Goal: Task Accomplishment & Management: Complete application form

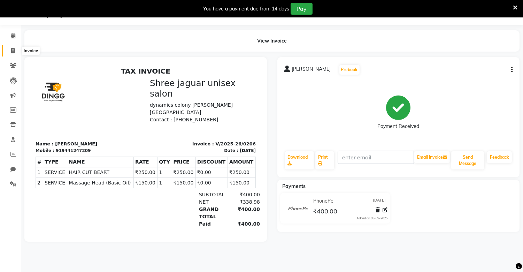
click at [15, 52] on span at bounding box center [13, 51] width 12 height 8
select select "service"
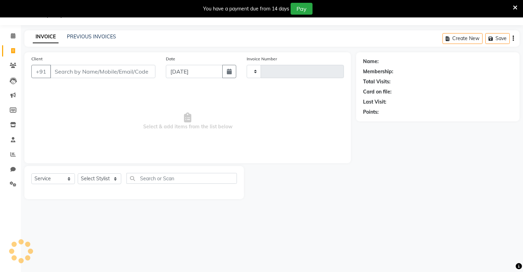
type input "0207"
select select "8688"
click at [66, 74] on input "Client" at bounding box center [102, 71] width 105 height 13
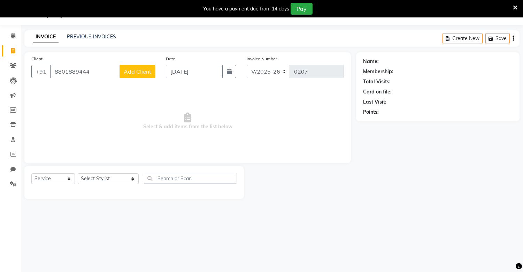
type input "8801889444"
click at [147, 70] on span "Add Client" at bounding box center [138, 71] width 28 height 7
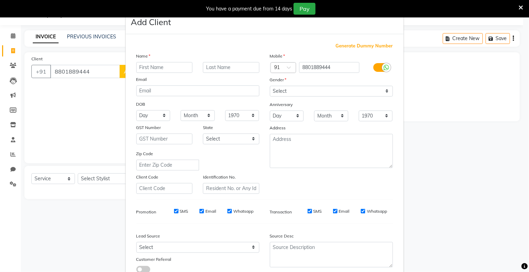
click at [151, 66] on input "text" at bounding box center [164, 67] width 56 height 11
type input "p"
type input "venkar"
click at [213, 67] on input "text" at bounding box center [231, 67] width 56 height 11
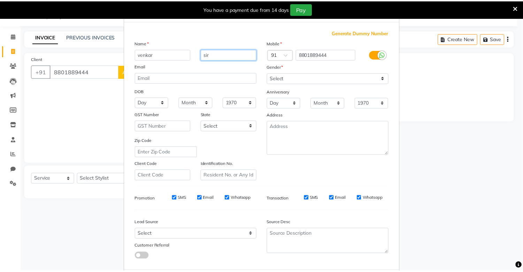
scroll to position [50, 0]
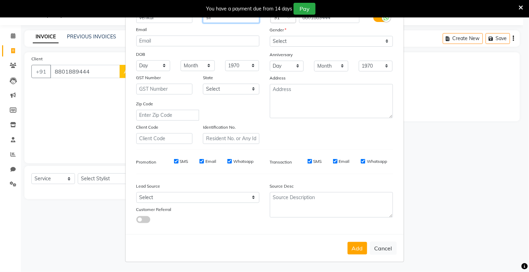
type input "sir"
click at [338, 36] on select "Select [DEMOGRAPHIC_DATA] [DEMOGRAPHIC_DATA] Other Prefer Not To Say" at bounding box center [331, 41] width 123 height 11
select select "[DEMOGRAPHIC_DATA]"
click at [270, 36] on select "Select [DEMOGRAPHIC_DATA] [DEMOGRAPHIC_DATA] Other Prefer Not To Say" at bounding box center [331, 41] width 123 height 11
click at [349, 257] on div "Add Cancel" at bounding box center [264, 248] width 278 height 28
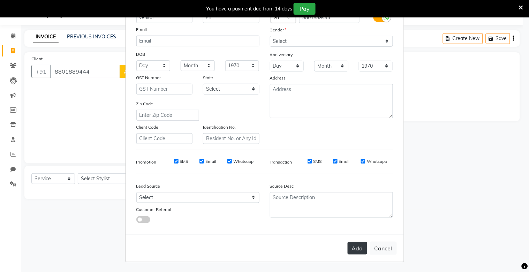
click at [349, 252] on button "Add" at bounding box center [358, 248] width 20 height 13
select select
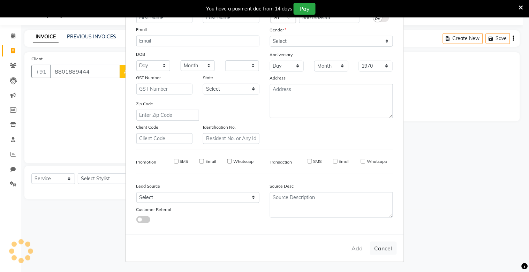
select select
checkbox input "false"
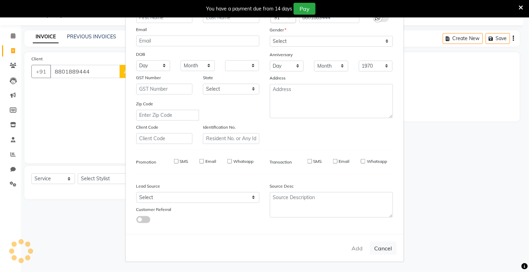
checkbox input "false"
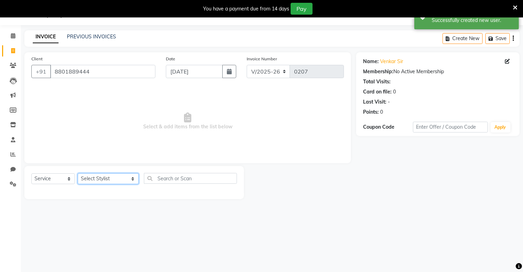
click at [103, 182] on select "Select Stylist alam [DEMOGRAPHIC_DATA] hair [PERSON_NAME] [DEMOGRAPHIC_DATA] ha…" at bounding box center [108, 178] width 61 height 11
select select "88619"
click at [78, 174] on select "Select Stylist alam [DEMOGRAPHIC_DATA] hair [PERSON_NAME] [DEMOGRAPHIC_DATA] ha…" at bounding box center [108, 178] width 61 height 11
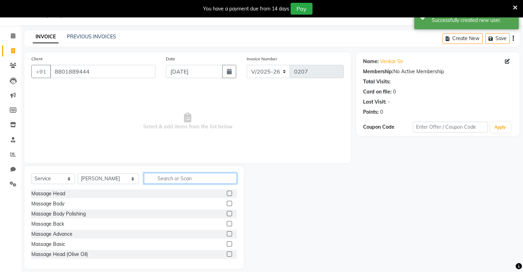
click at [154, 182] on input "text" at bounding box center [190, 178] width 93 height 11
type input "hai"
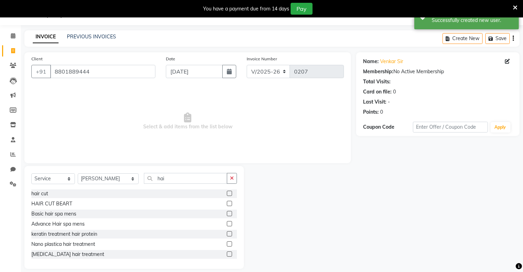
click at [227, 192] on label at bounding box center [229, 193] width 5 height 5
click at [227, 192] on input "checkbox" at bounding box center [229, 193] width 5 height 5
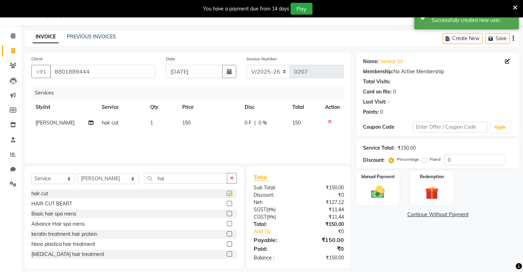
checkbox input "false"
click at [195, 120] on td "150" at bounding box center [209, 123] width 62 height 16
select select "88619"
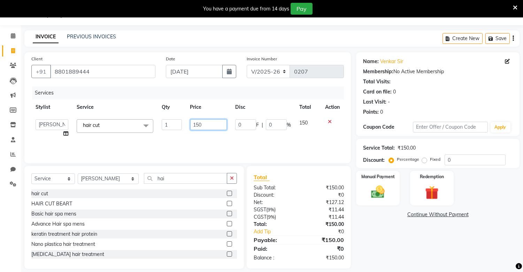
click at [211, 125] on input "150" at bounding box center [208, 124] width 37 height 11
type input "120"
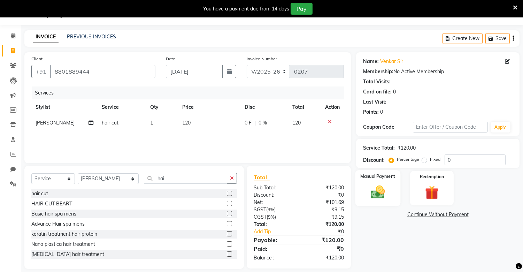
click at [372, 190] on img at bounding box center [378, 192] width 23 height 16
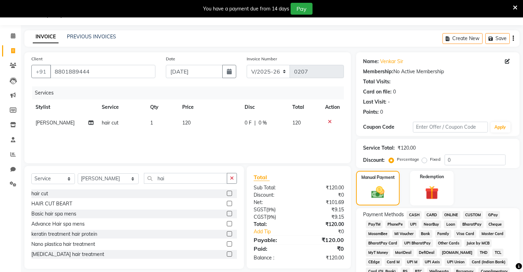
click at [399, 226] on span "PhonePe" at bounding box center [396, 224] width 20 height 8
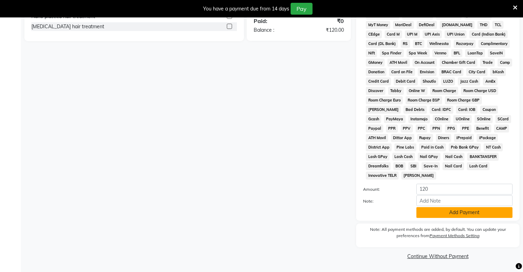
click at [440, 214] on button "Add Payment" at bounding box center [465, 212] width 96 height 11
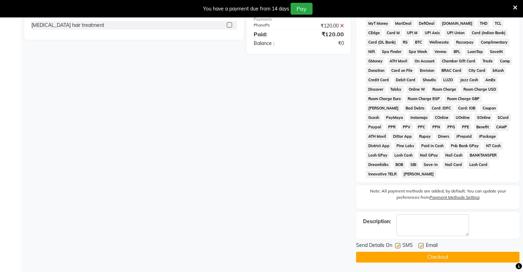
click at [432, 261] on button "Checkout" at bounding box center [437, 257] width 163 height 11
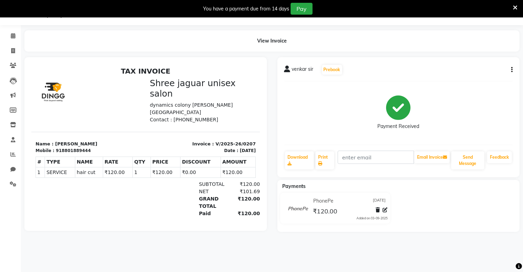
click at [309, 121] on div "Payment Received" at bounding box center [398, 113] width 229 height 52
click at [10, 46] on link "Invoice" at bounding box center [10, 51] width 17 height 12
select select "8688"
select select "service"
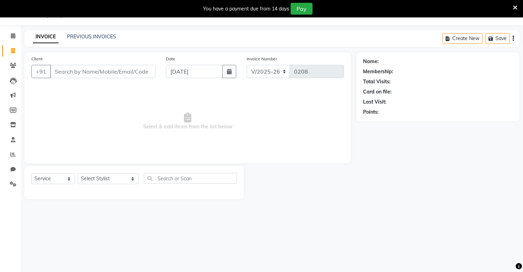
click at [130, 70] on input "Client" at bounding box center [102, 71] width 105 height 13
type input "6"
type input "6301310094"
click at [139, 70] on span "Add Client" at bounding box center [138, 71] width 28 height 7
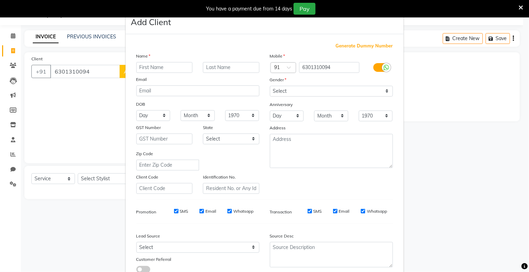
click at [155, 68] on input "text" at bounding box center [164, 67] width 56 height 11
type input "kaveri"
click at [222, 70] on input "text" at bounding box center [231, 67] width 56 height 11
type input "mam"
click at [288, 93] on select "Select [DEMOGRAPHIC_DATA] [DEMOGRAPHIC_DATA] Other Prefer Not To Say" at bounding box center [331, 91] width 123 height 11
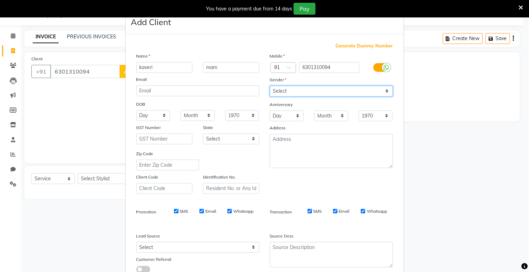
select select "[DEMOGRAPHIC_DATA]"
click at [270, 86] on select "Select [DEMOGRAPHIC_DATA] [DEMOGRAPHIC_DATA] Other Prefer Not To Say" at bounding box center [331, 91] width 123 height 11
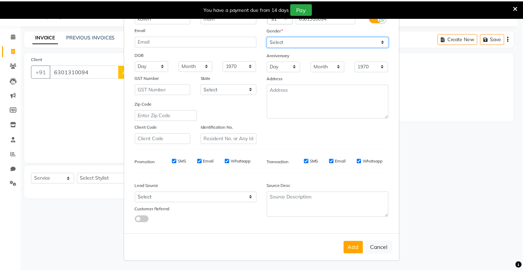
scroll to position [50, 0]
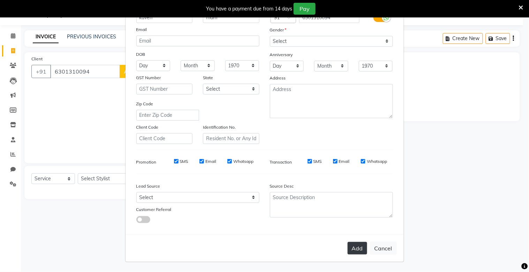
click at [353, 246] on button "Add" at bounding box center [358, 248] width 20 height 13
select select
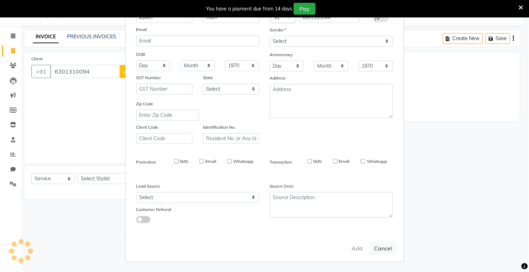
select select
checkbox input "false"
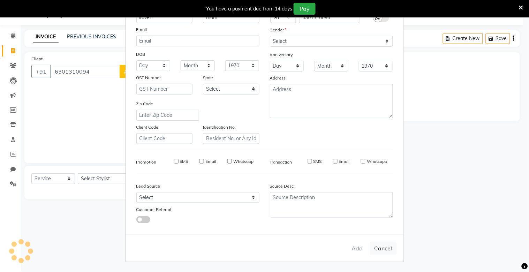
checkbox input "false"
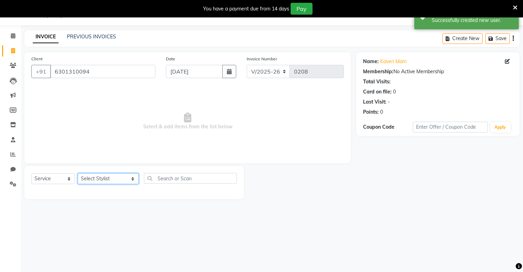
click at [104, 180] on select "Select Stylist alam [DEMOGRAPHIC_DATA] hair [PERSON_NAME] [DEMOGRAPHIC_DATA] ha…" at bounding box center [108, 178] width 61 height 11
select select "88619"
click at [78, 174] on select "Select Stylist alam [DEMOGRAPHIC_DATA] hair [PERSON_NAME] [DEMOGRAPHIC_DATA] ha…" at bounding box center [108, 178] width 61 height 11
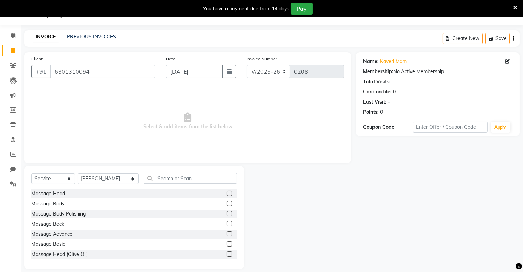
click at [100, 220] on div "Massage Back" at bounding box center [134, 224] width 206 height 9
click at [175, 179] on input "text" at bounding box center [190, 178] width 93 height 11
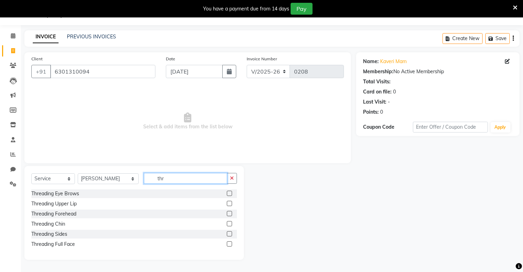
type input "thr"
click at [229, 195] on label at bounding box center [229, 193] width 5 height 5
click at [229, 195] on input "checkbox" at bounding box center [229, 193] width 5 height 5
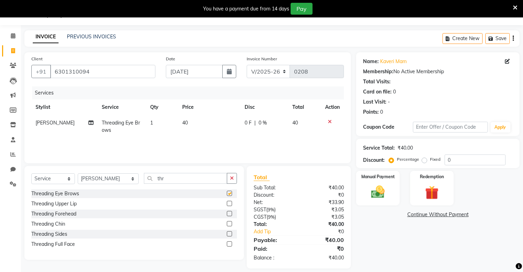
checkbox input "false"
click at [189, 121] on td "40" at bounding box center [209, 126] width 62 height 23
select select "88619"
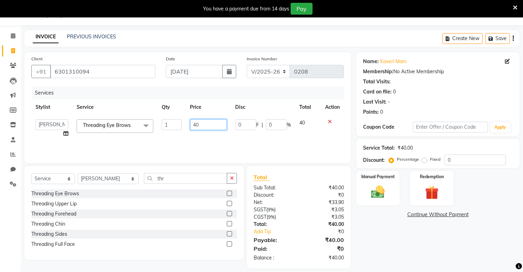
click at [201, 125] on input "40" at bounding box center [208, 124] width 37 height 11
type input "4"
type input "50"
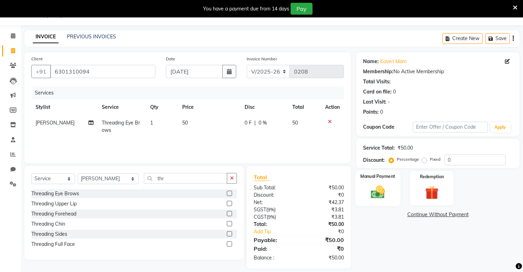
click at [364, 183] on div "Manual Payment" at bounding box center [378, 188] width 45 height 36
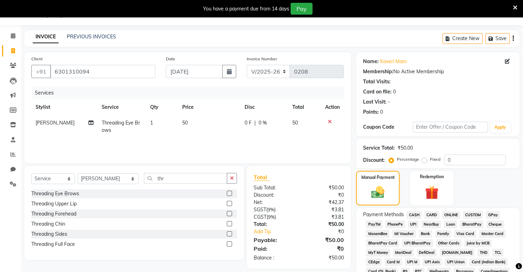
click at [415, 215] on span "CASH" at bounding box center [414, 215] width 15 height 8
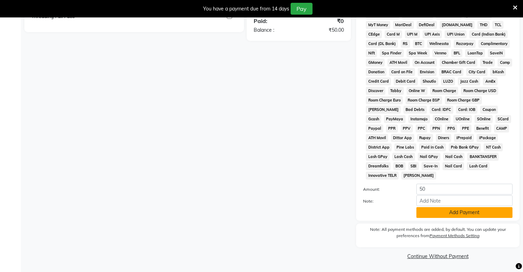
click at [436, 213] on button "Add Payment" at bounding box center [465, 212] width 96 height 11
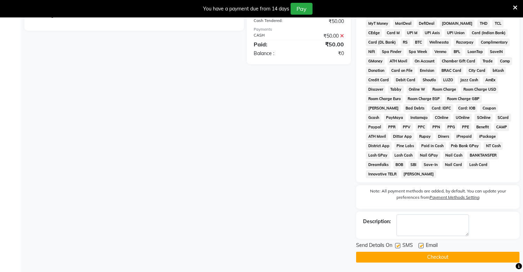
click at [421, 257] on button "Checkout" at bounding box center [437, 257] width 163 height 11
